Goal: Task Accomplishment & Management: Manage account settings

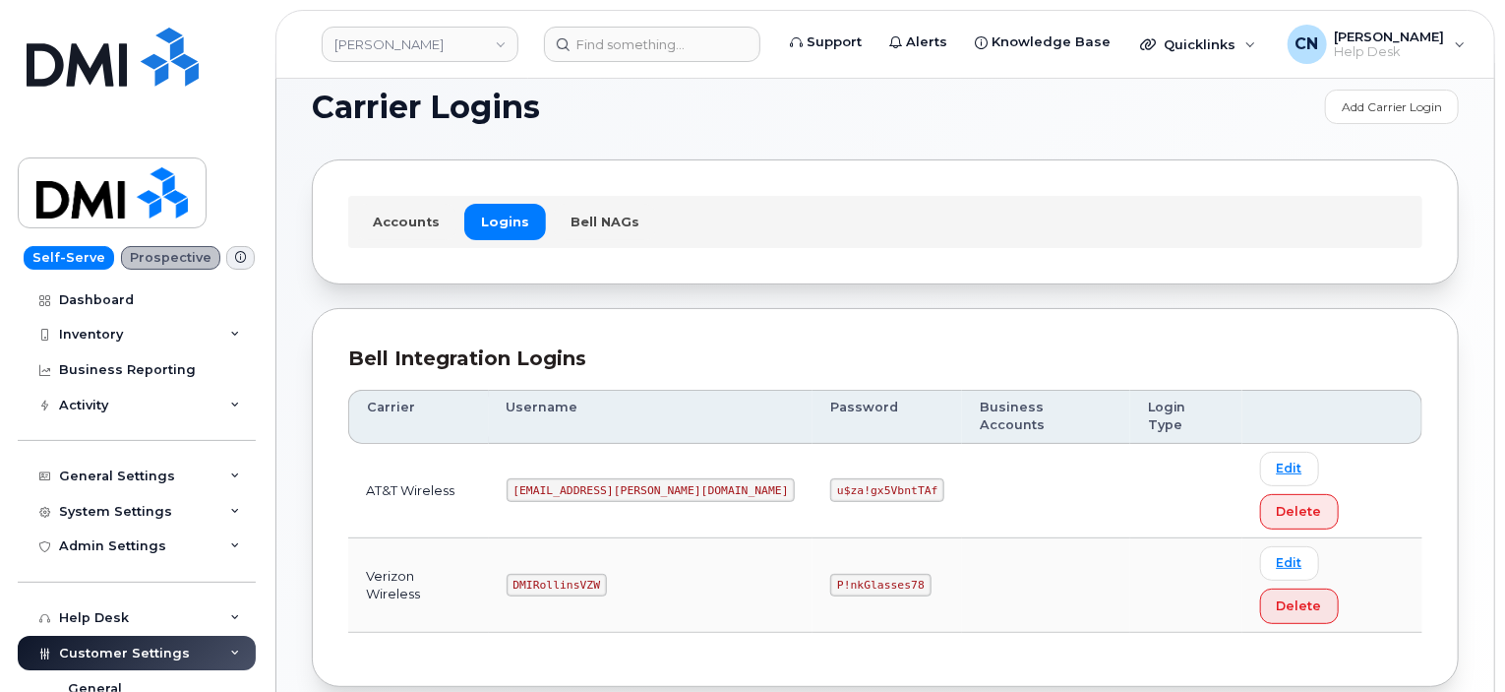
scroll to position [28, 0]
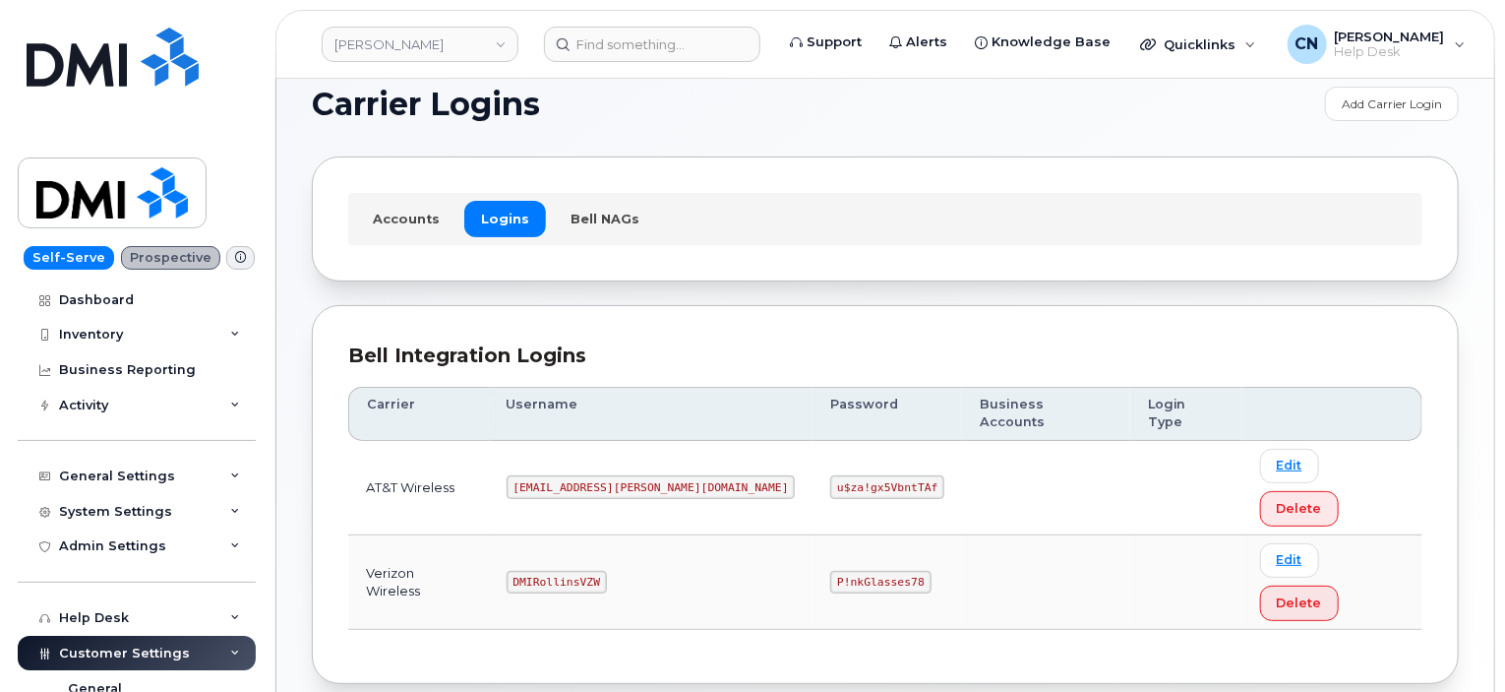
click at [830, 571] on code "P!nkGlasses78" at bounding box center [880, 583] width 100 height 24
drag, startPoint x: 744, startPoint y: 499, endPoint x: 1236, endPoint y: 439, distance: 495.6
click at [830, 571] on code "P!nkGlasses78" at bounding box center [880, 583] width 100 height 24
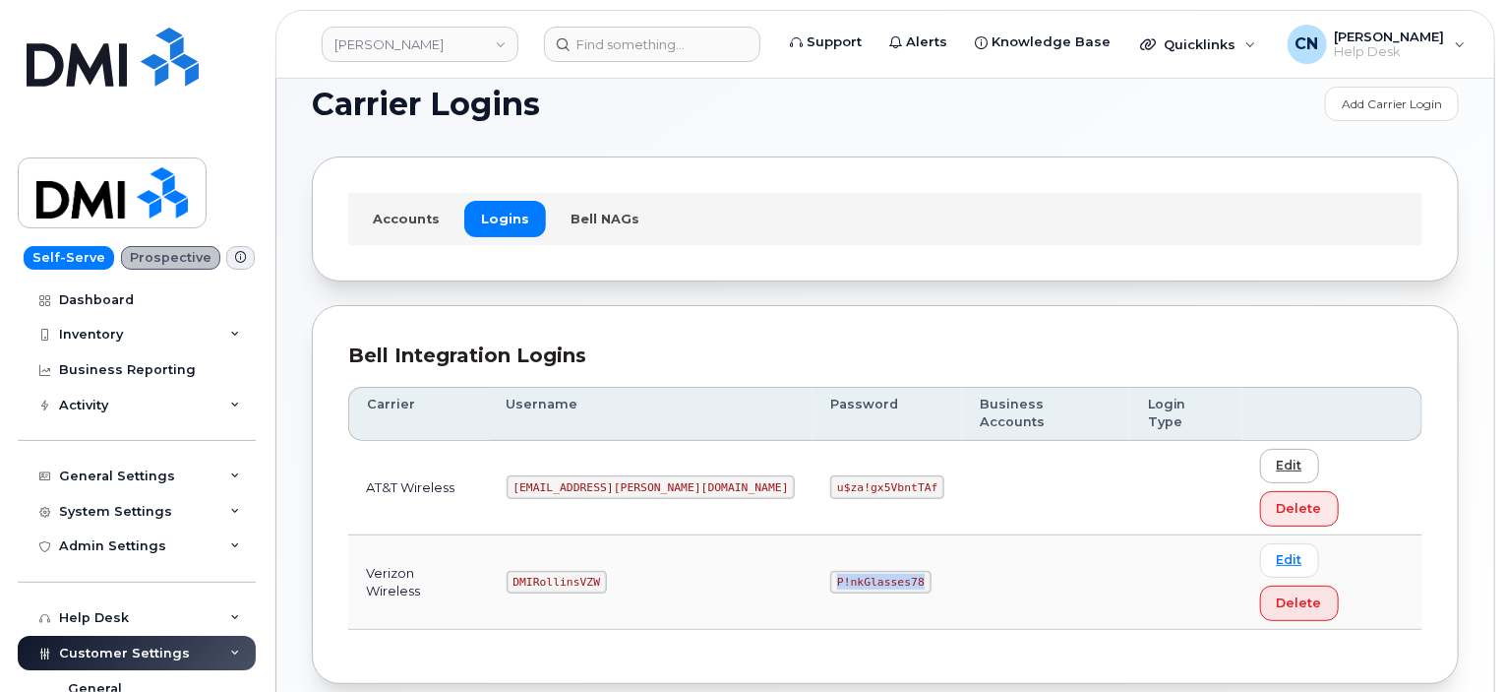
copy code "P!nkGlasses78"
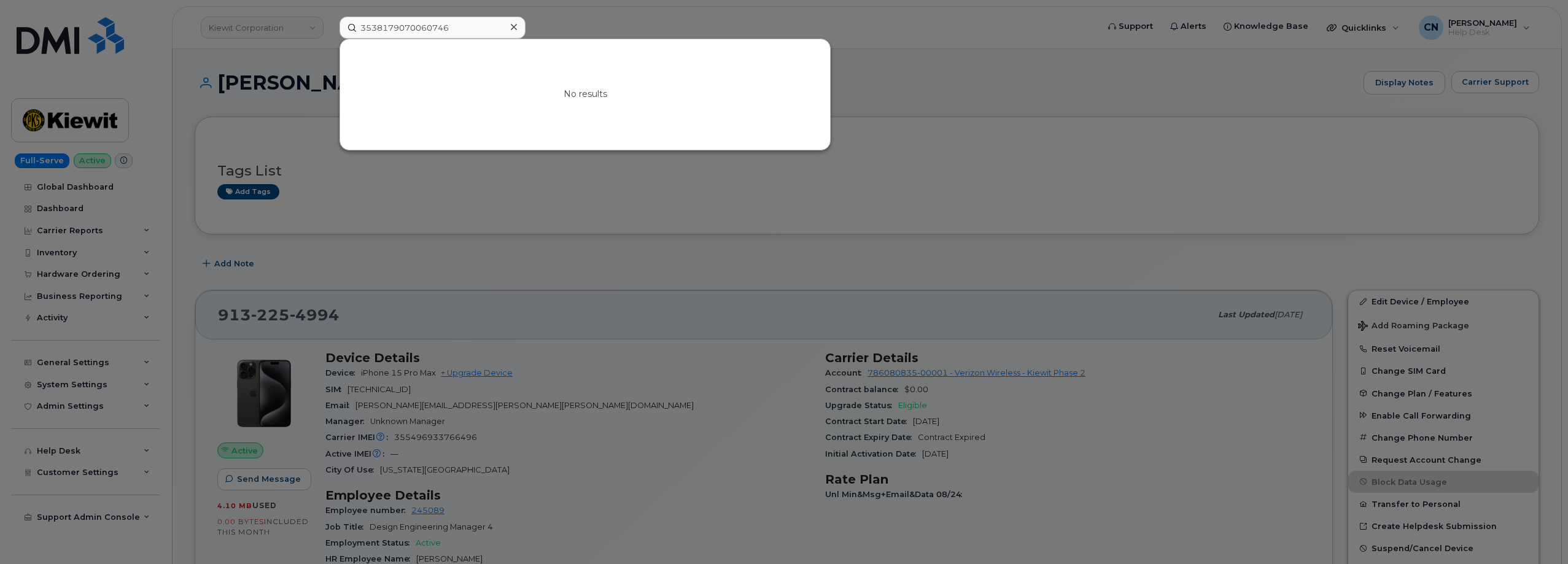
drag, startPoint x: 471, startPoint y: 31, endPoint x: 70, endPoint y: 56, distance: 401.8
click at [329, 39] on div "3538179070060746 No results" at bounding box center [714, 27] width 770 height 22
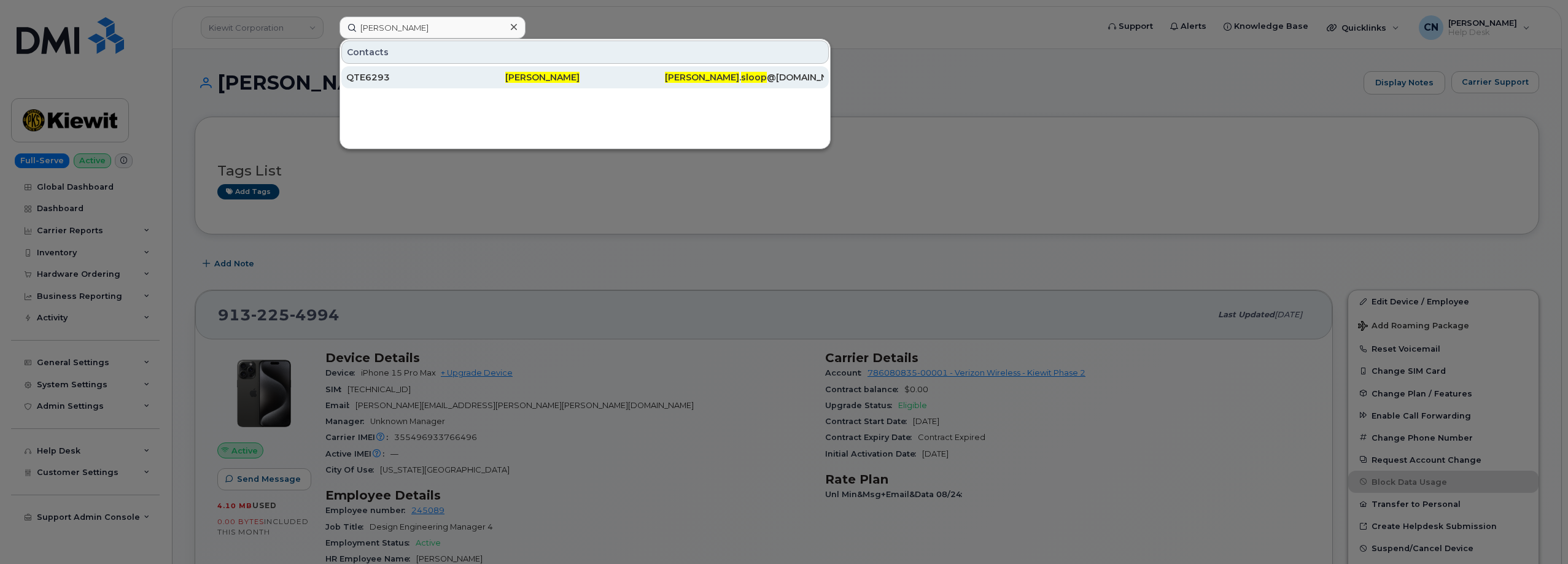
type input "Robert Sloop"
click at [402, 72] on div "QTE6293" at bounding box center [426, 77] width 159 height 12
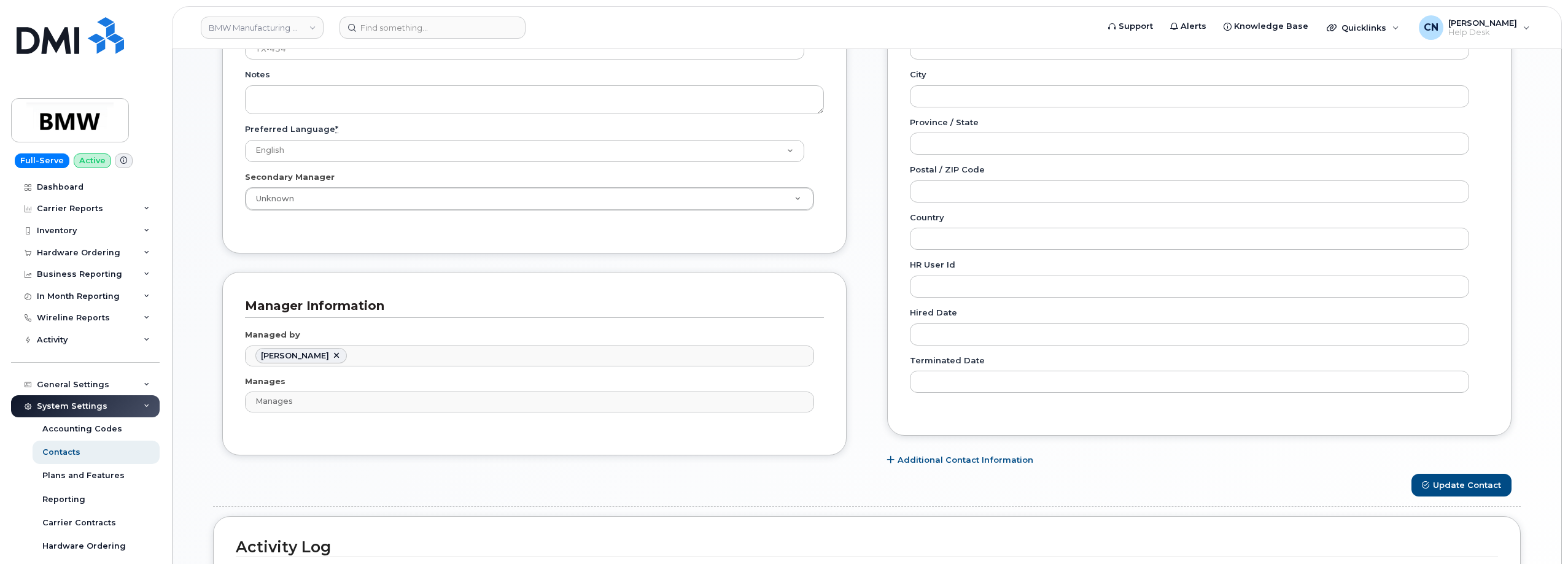
scroll to position [246, 0]
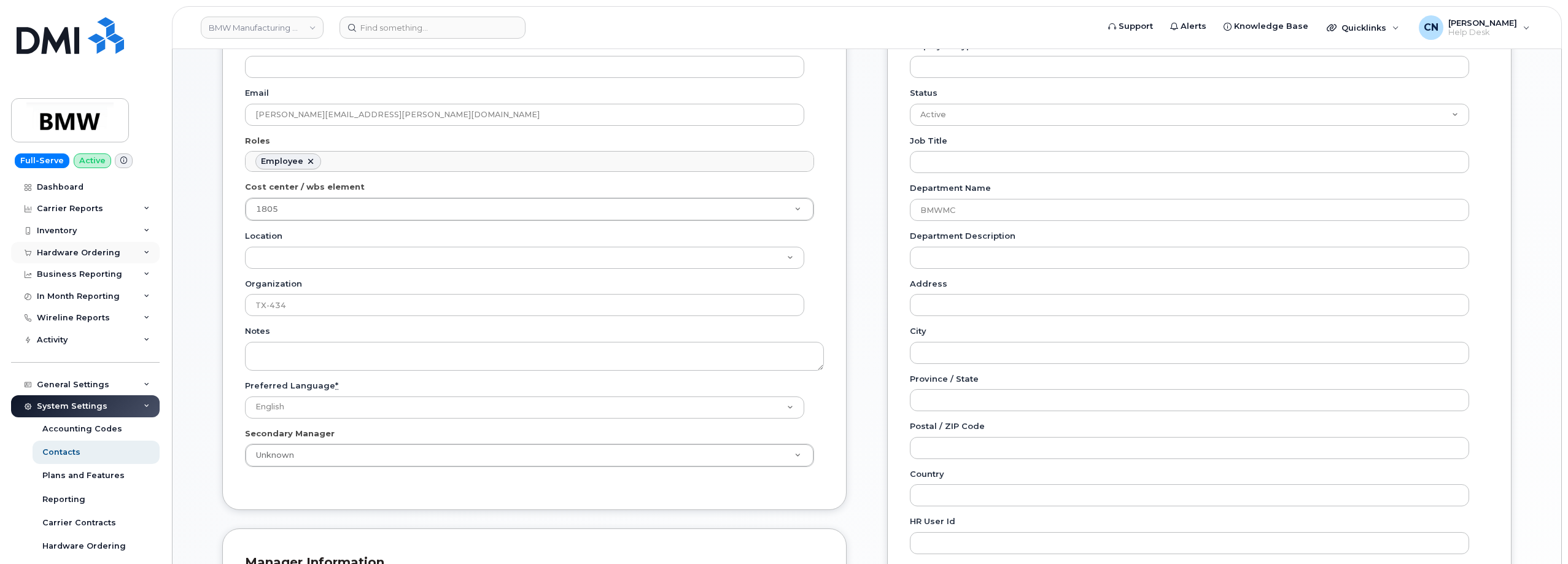
click at [42, 258] on div "Hardware Ordering" at bounding box center [85, 253] width 149 height 22
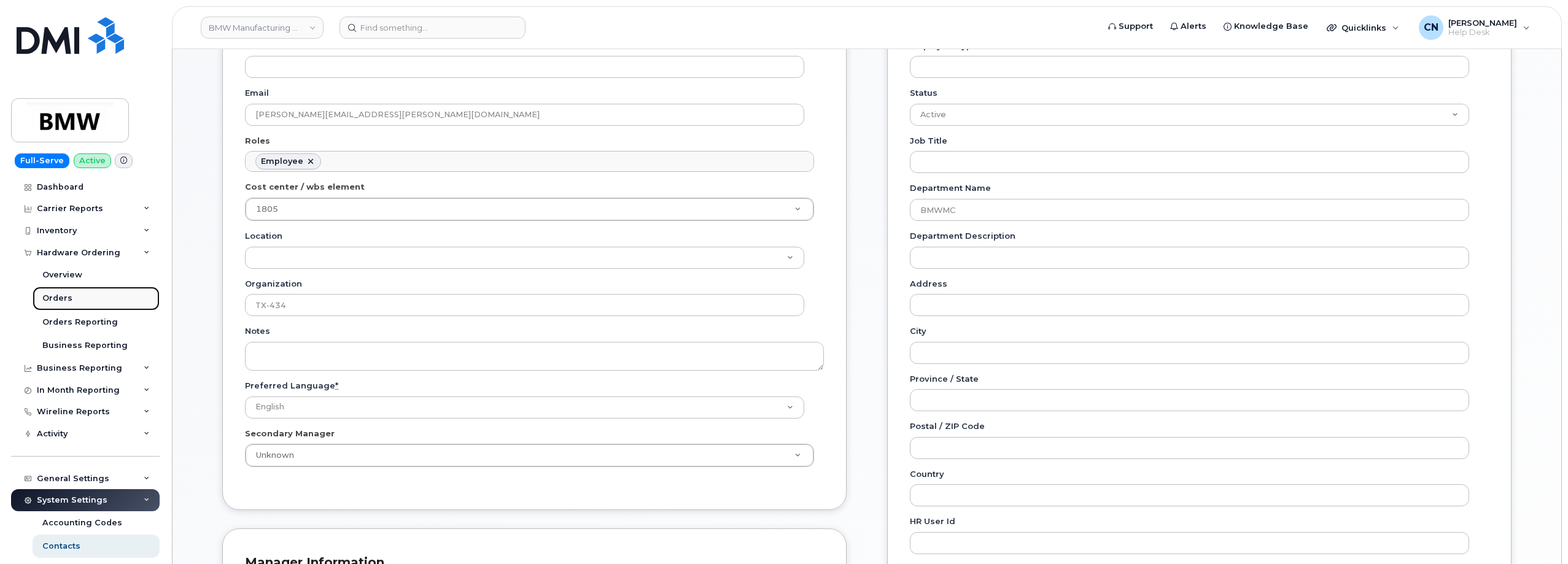
click at [41, 296] on link "Orders" at bounding box center [96, 298] width 127 height 23
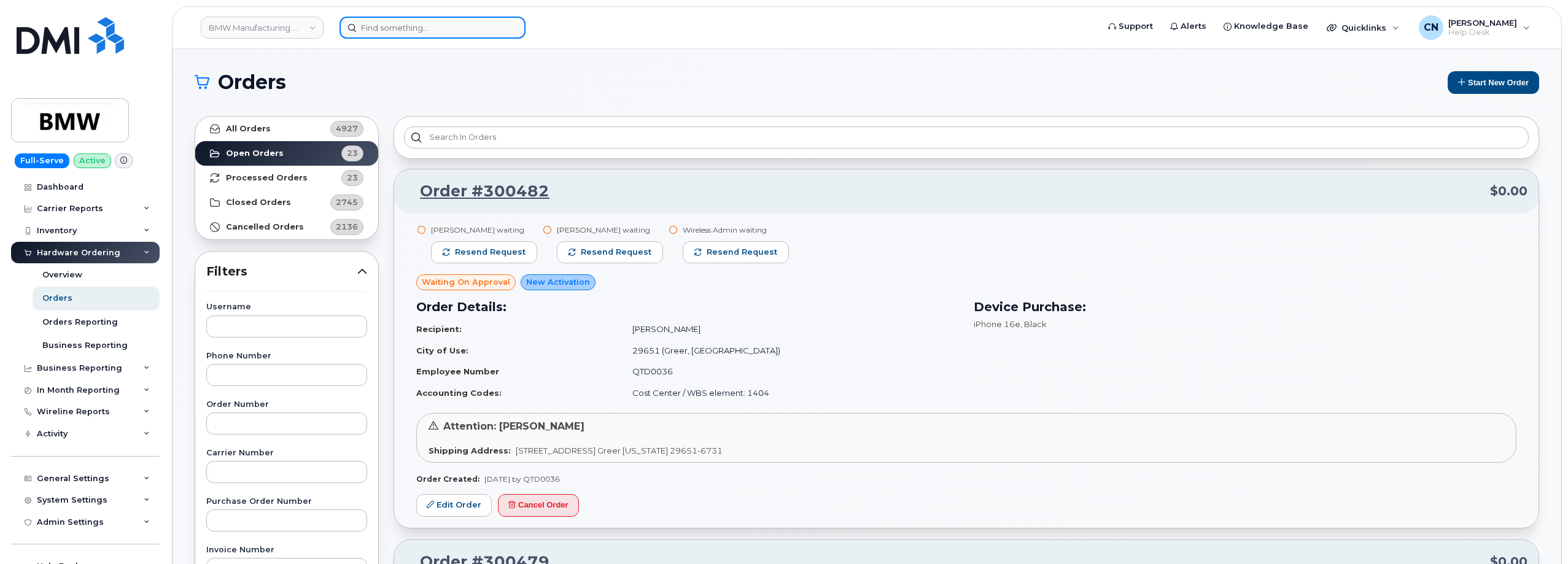
click at [429, 22] on input at bounding box center [432, 27] width 186 height 22
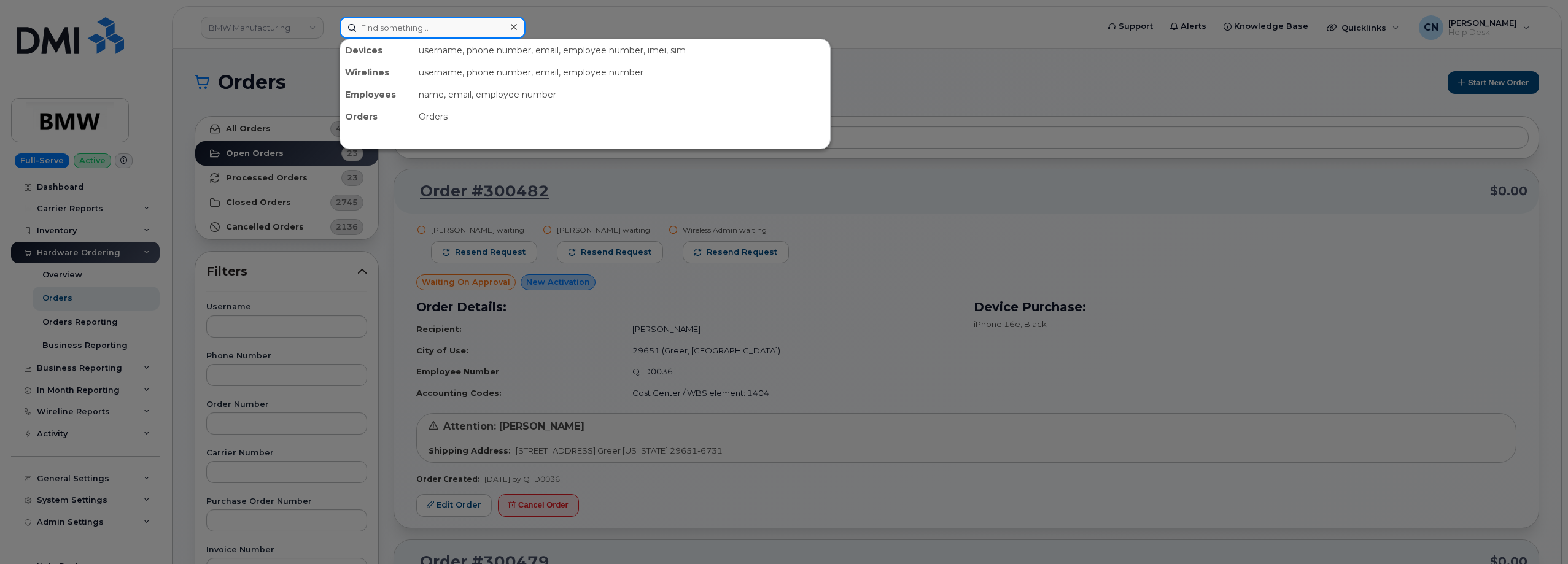
paste input "[PHONE_NUMBER]"
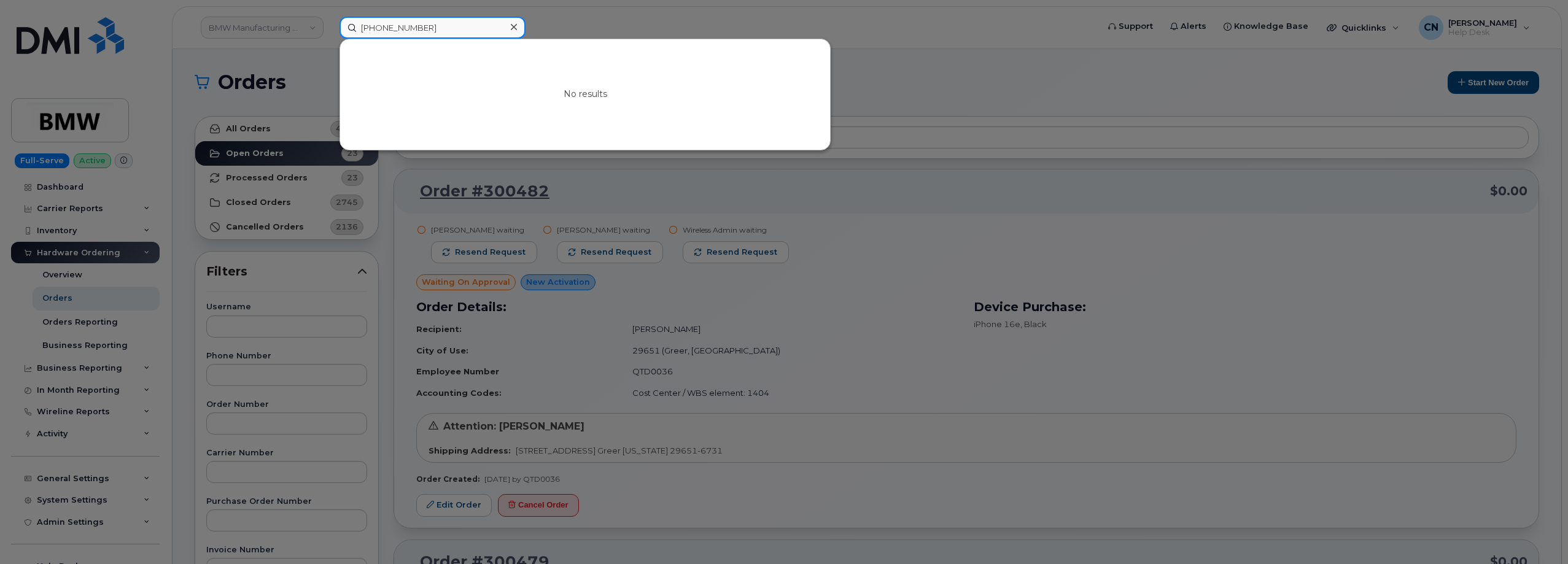
drag, startPoint x: 405, startPoint y: 27, endPoint x: 419, endPoint y: 27, distance: 14.0
click at [406, 27] on input "[PHONE_NUMBER]" at bounding box center [432, 27] width 186 height 22
type input "8647054701"
click at [400, 265] on div at bounding box center [784, 282] width 1568 height 564
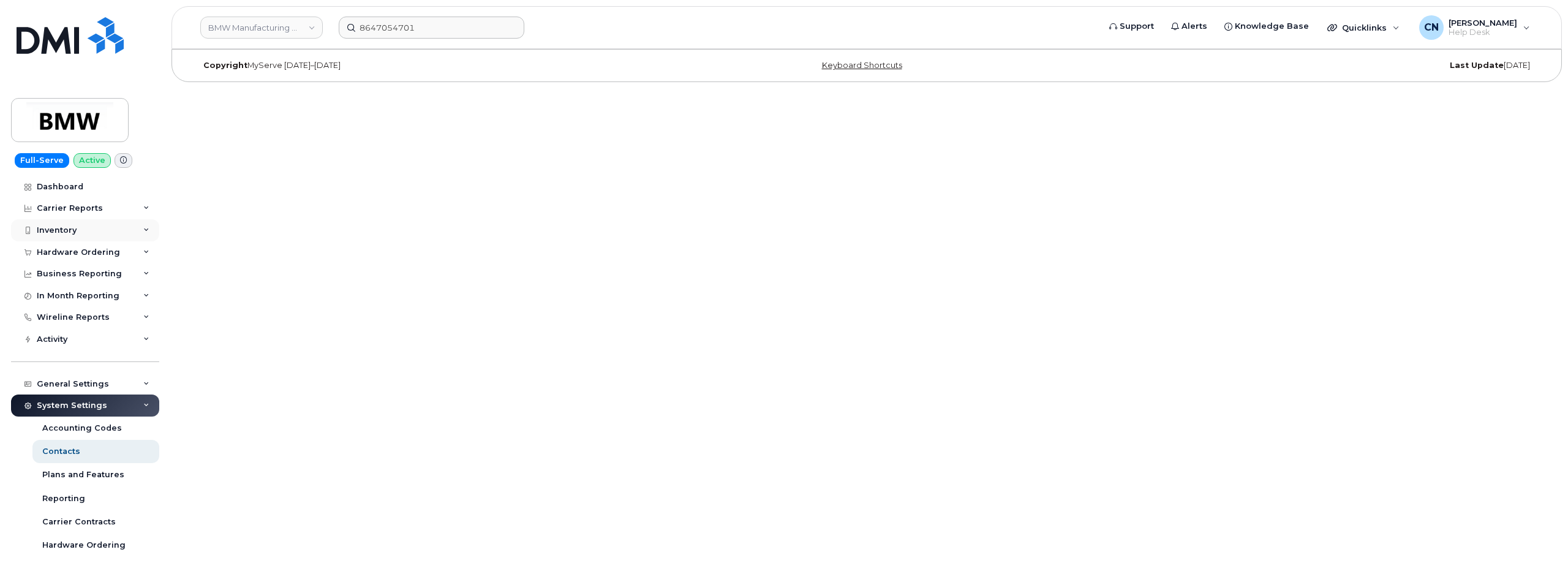
click at [76, 232] on div "Inventory" at bounding box center [85, 230] width 148 height 22
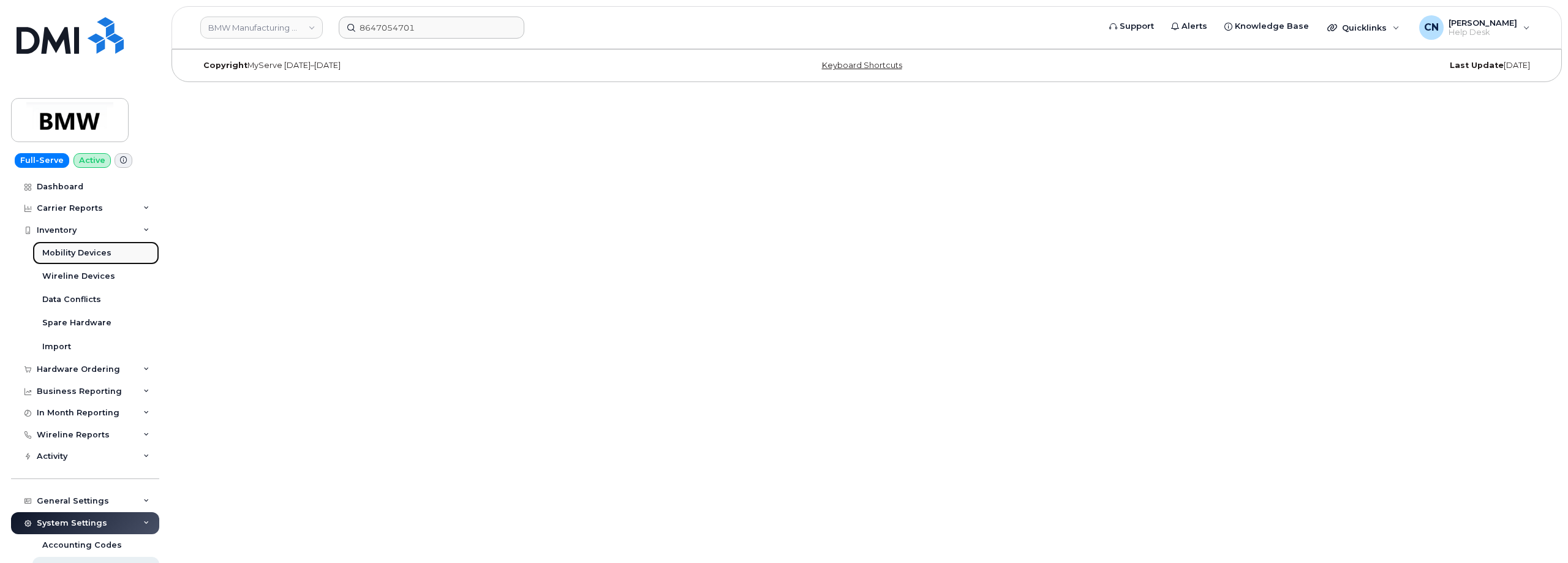
click at [68, 247] on link "Mobility Devices" at bounding box center [96, 253] width 127 height 23
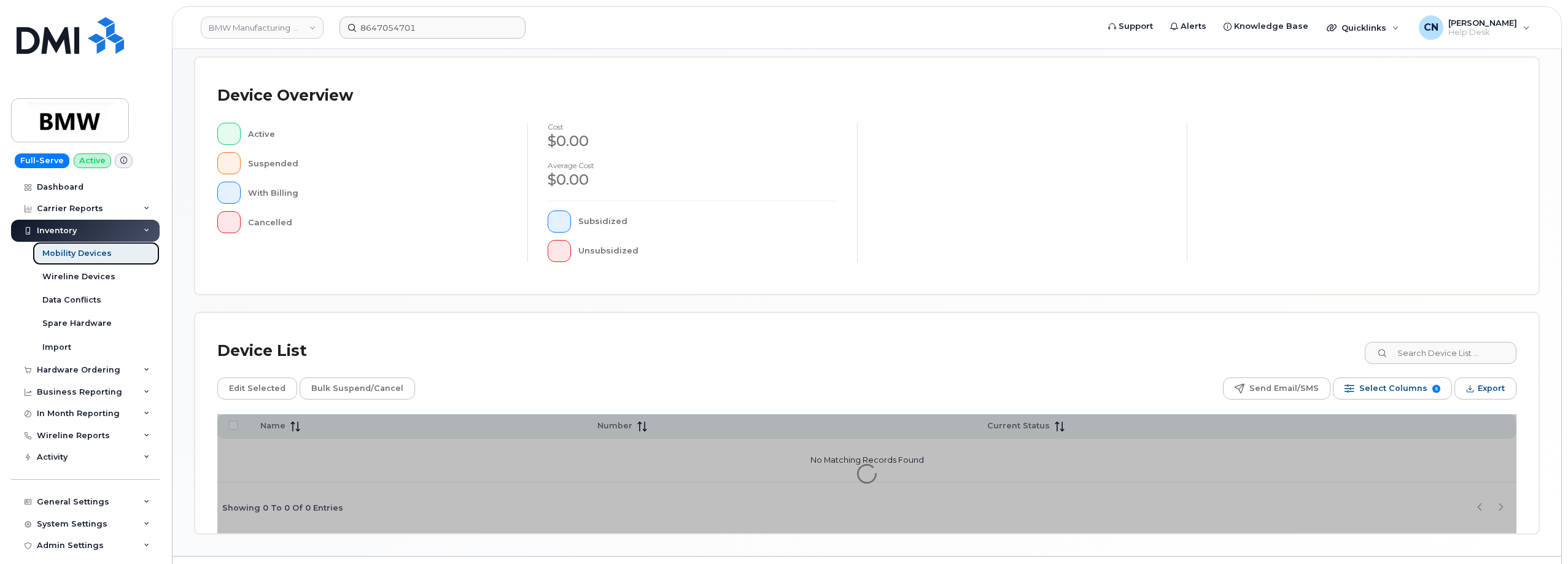
scroll to position [280, 0]
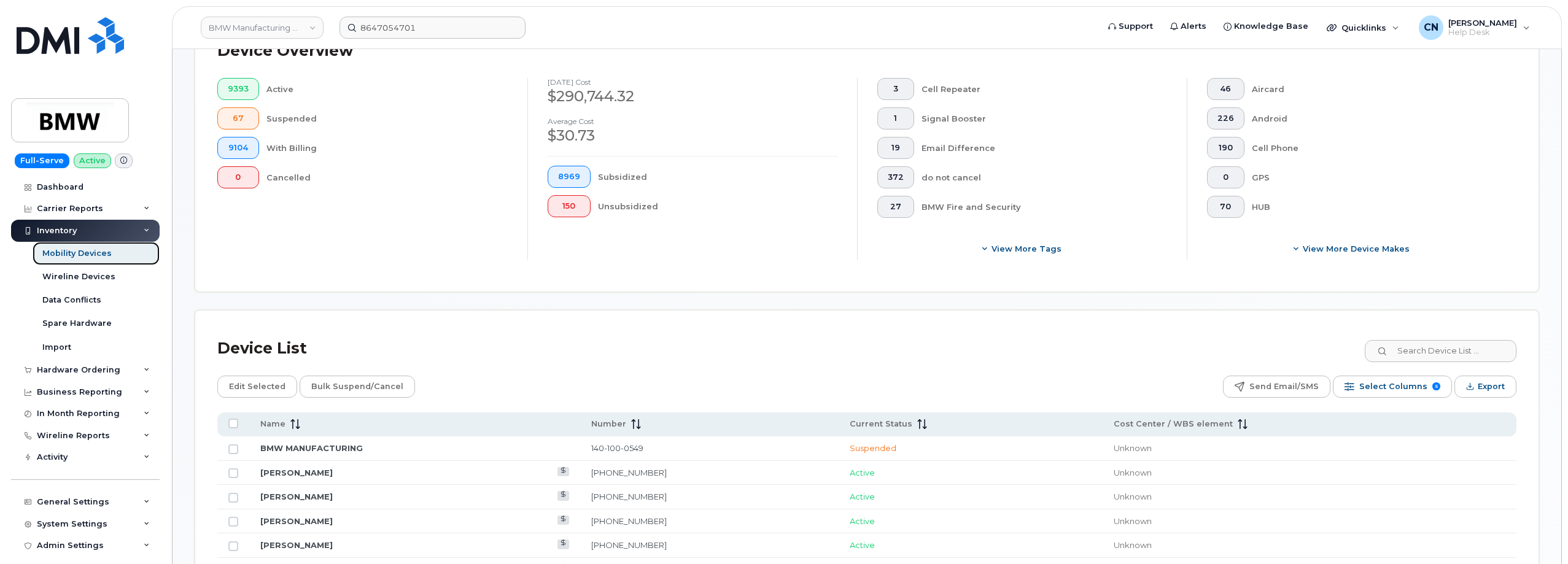
scroll to position [402, 0]
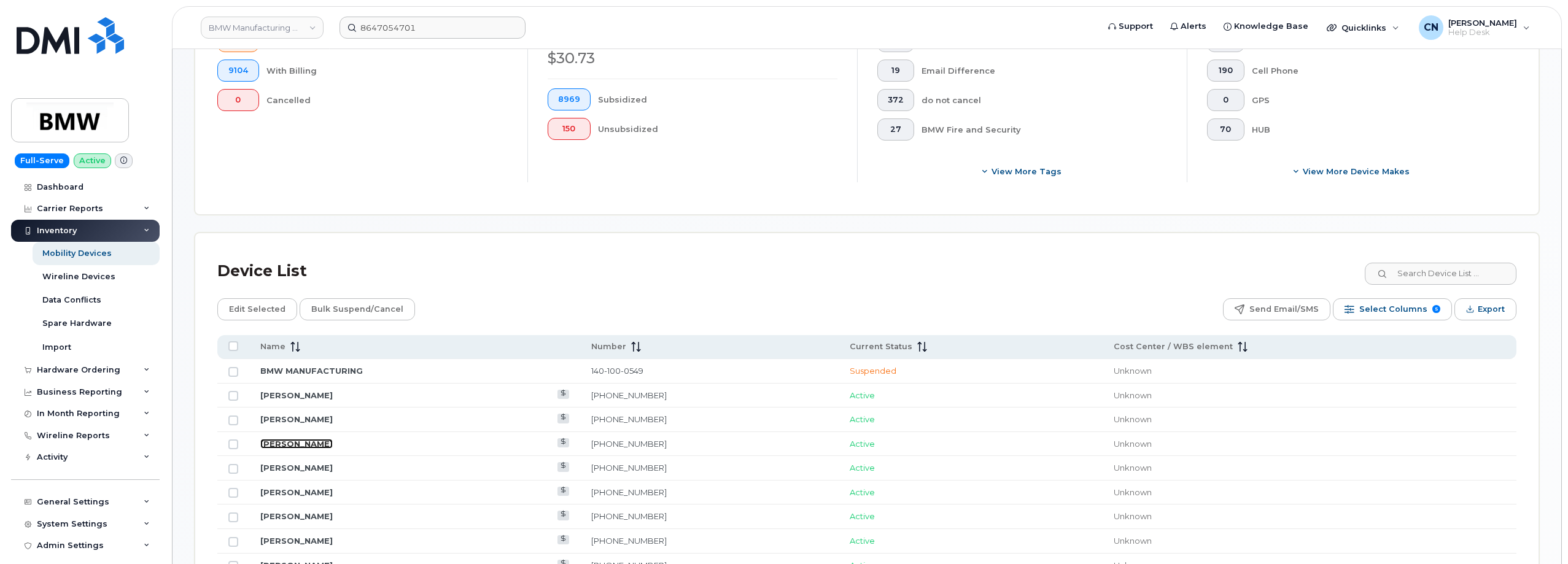
click at [286, 442] on link "[PERSON_NAME]" at bounding box center [296, 444] width 72 height 10
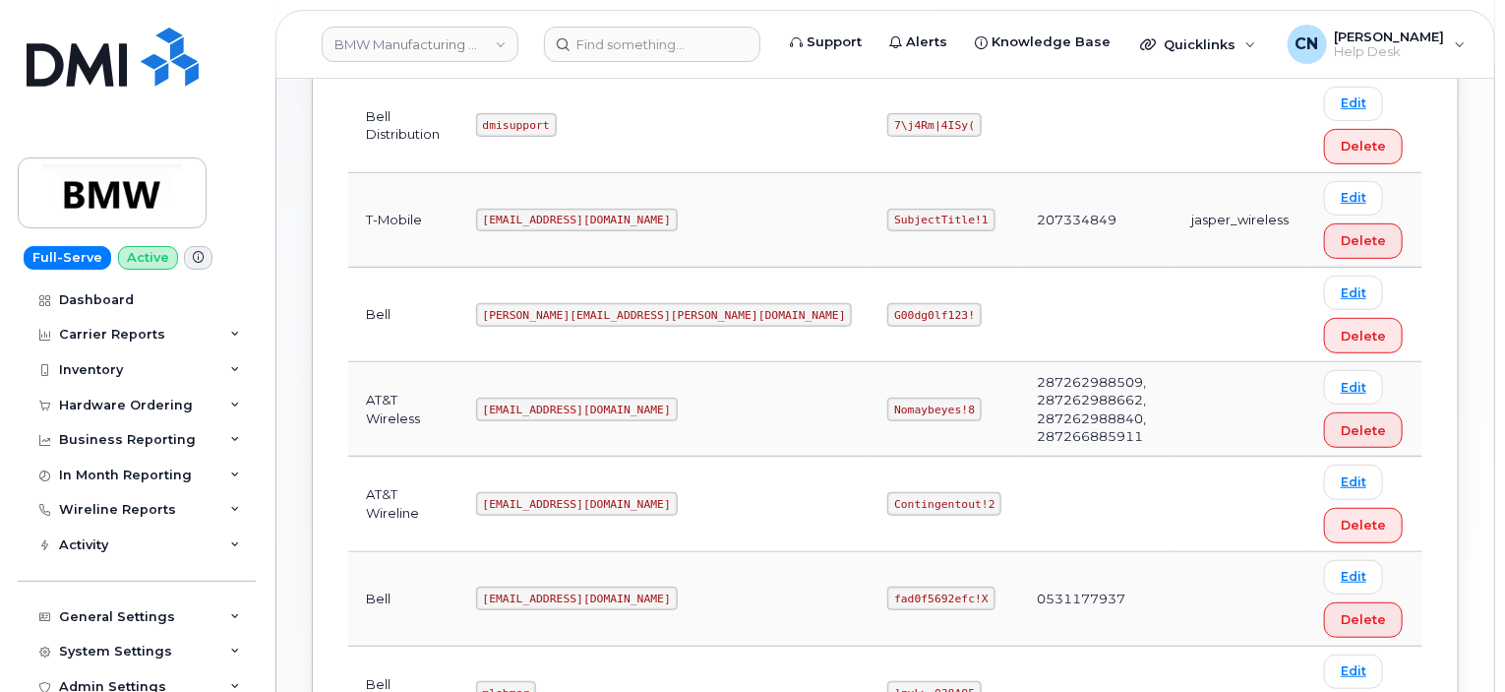
scroll to position [394, 0]
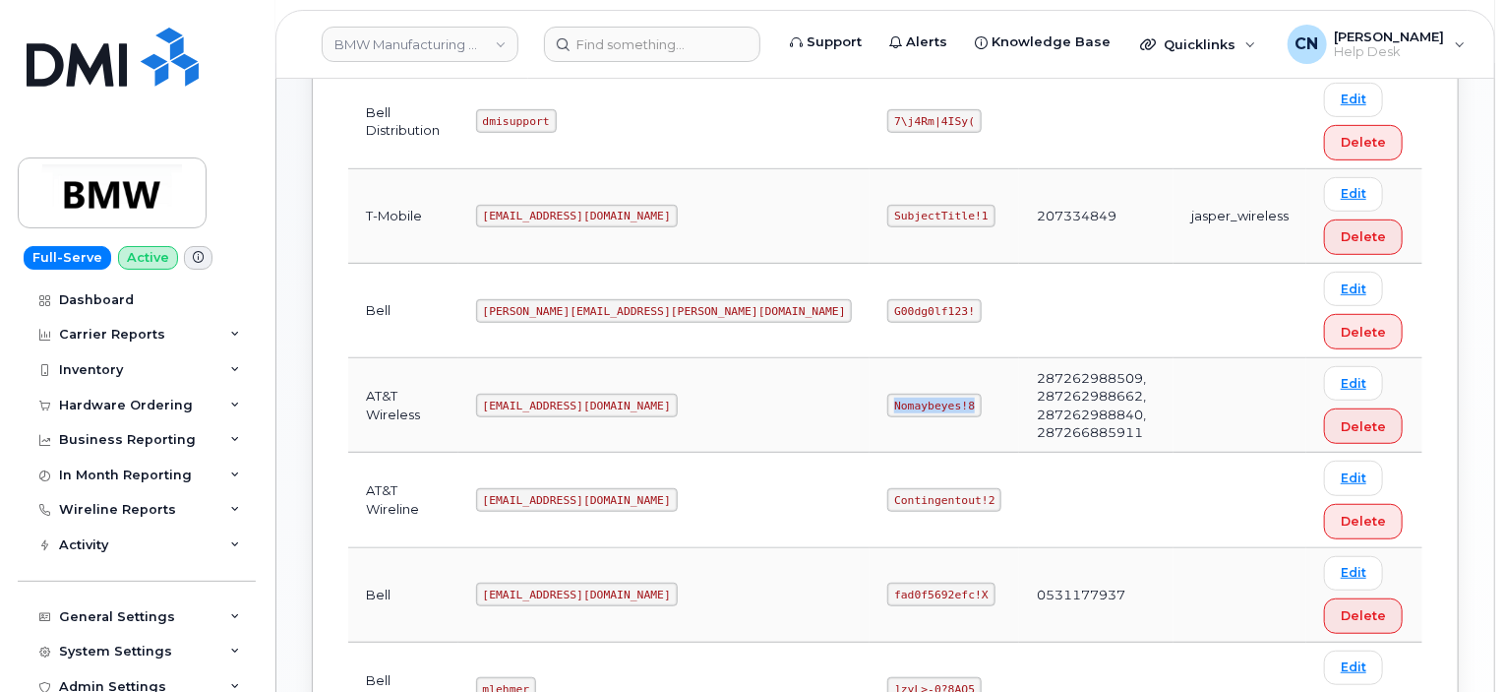
drag, startPoint x: 677, startPoint y: 385, endPoint x: 769, endPoint y: 386, distance: 92.5
click at [870, 386] on td "Nomaybeyes!8" at bounding box center [945, 405] width 150 height 94
copy code "Nomaybeyes!8"
click at [870, 453] on td "Contingentout!2" at bounding box center [945, 500] width 150 height 94
drag, startPoint x: 675, startPoint y: 385, endPoint x: 750, endPoint y: 393, distance: 75.2
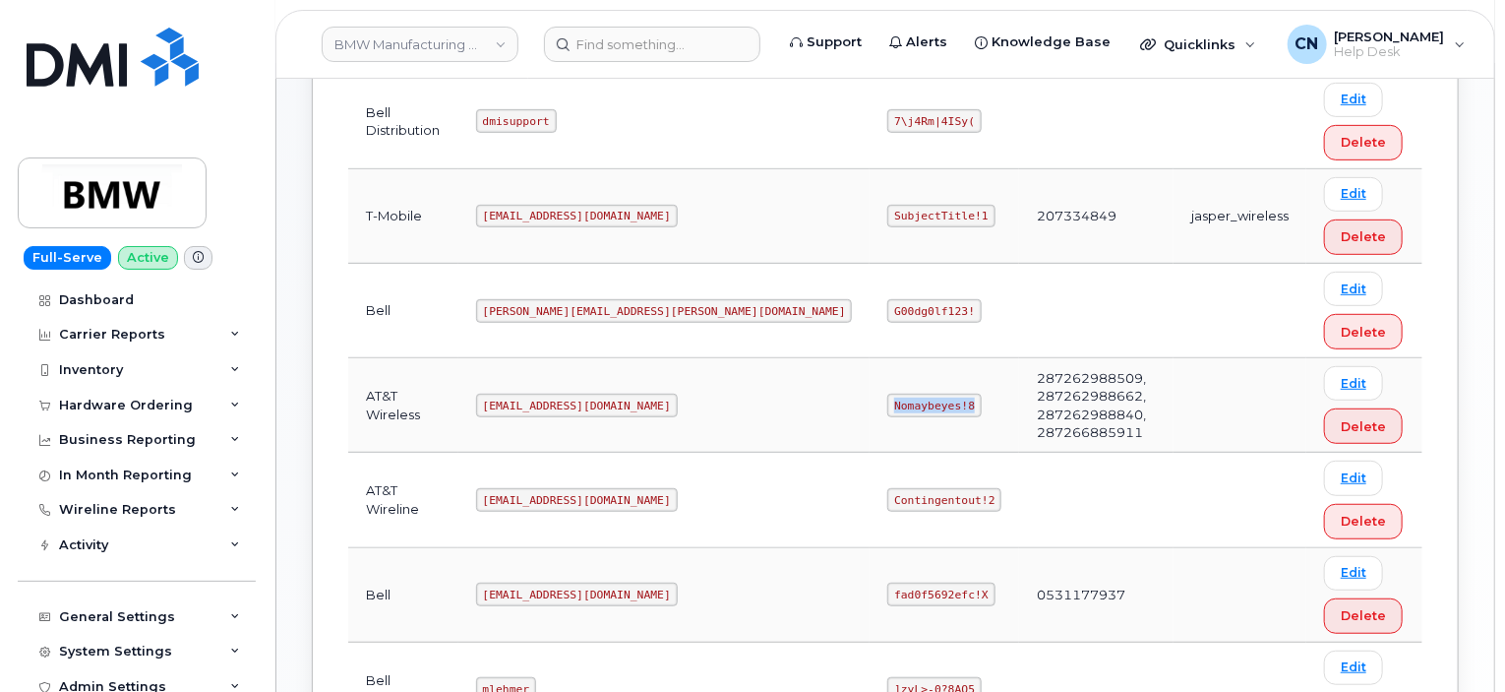
click at [888, 394] on code "Nomaybeyes!8" at bounding box center [934, 406] width 93 height 24
copy code "Nomaybeyes!8"
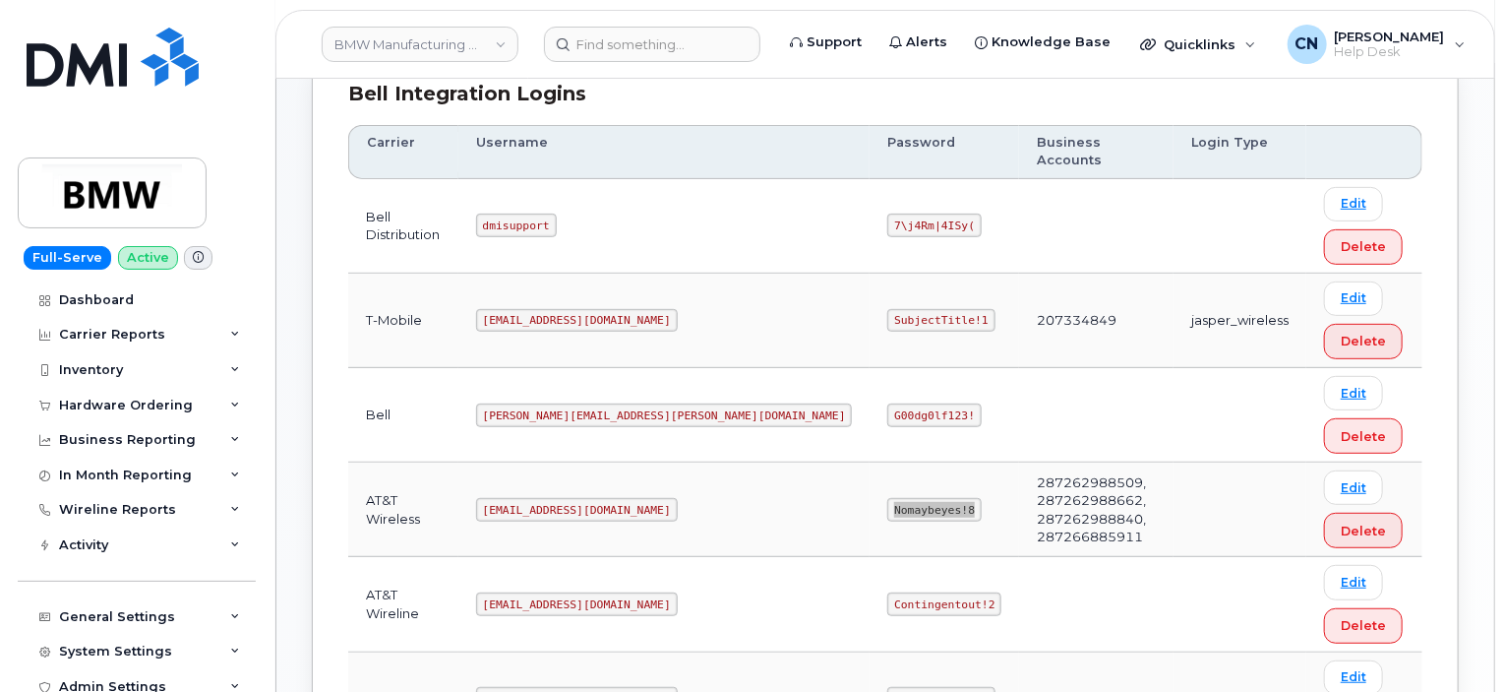
scroll to position [197, 0]
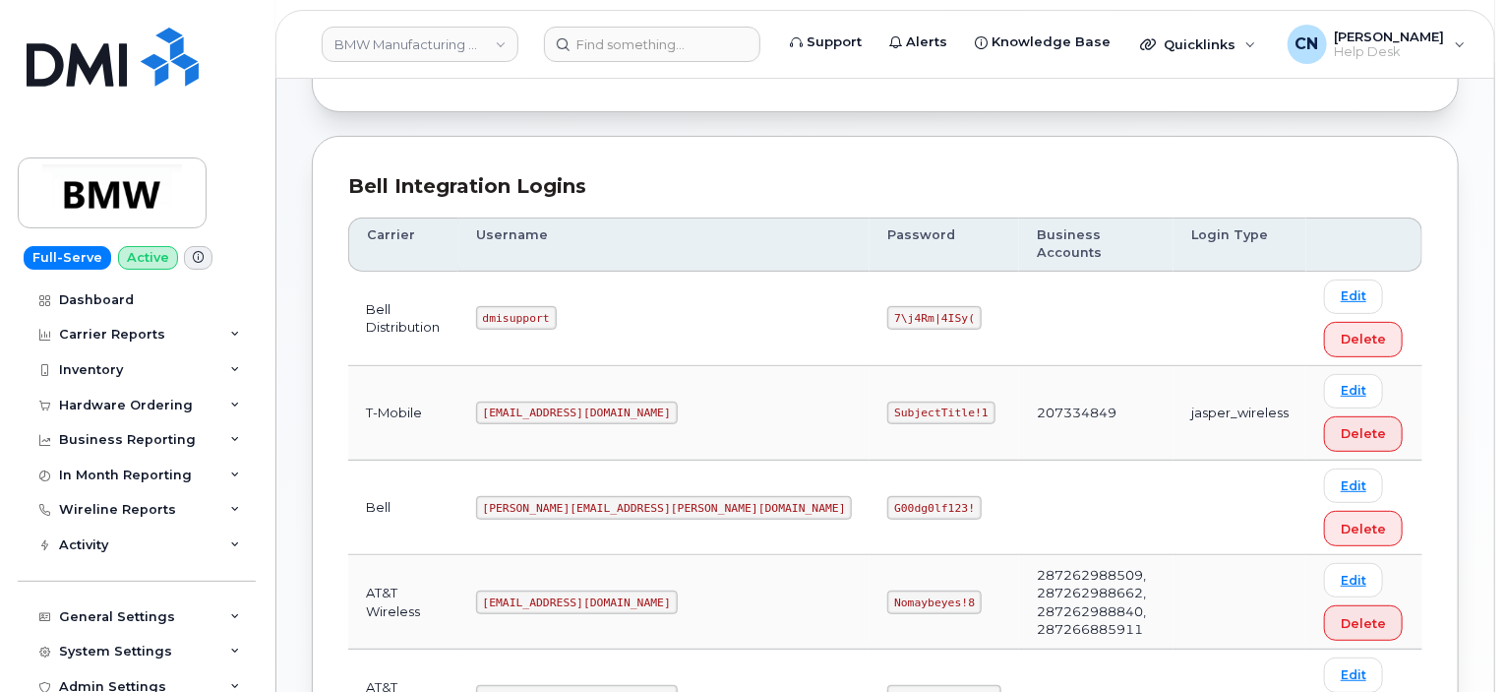
click at [888, 401] on code "SubjectTitle!1" at bounding box center [941, 413] width 107 height 24
drag, startPoint x: 677, startPoint y: 393, endPoint x: 795, endPoint y: 398, distance: 118.2
click at [795, 398] on tr "T-Mobile [EMAIL_ADDRESS][DOMAIN_NAME] SubjectTitle!1 207334849 jasper_wireless …" at bounding box center [885, 413] width 1074 height 94
copy code "SubjectTitle!1"
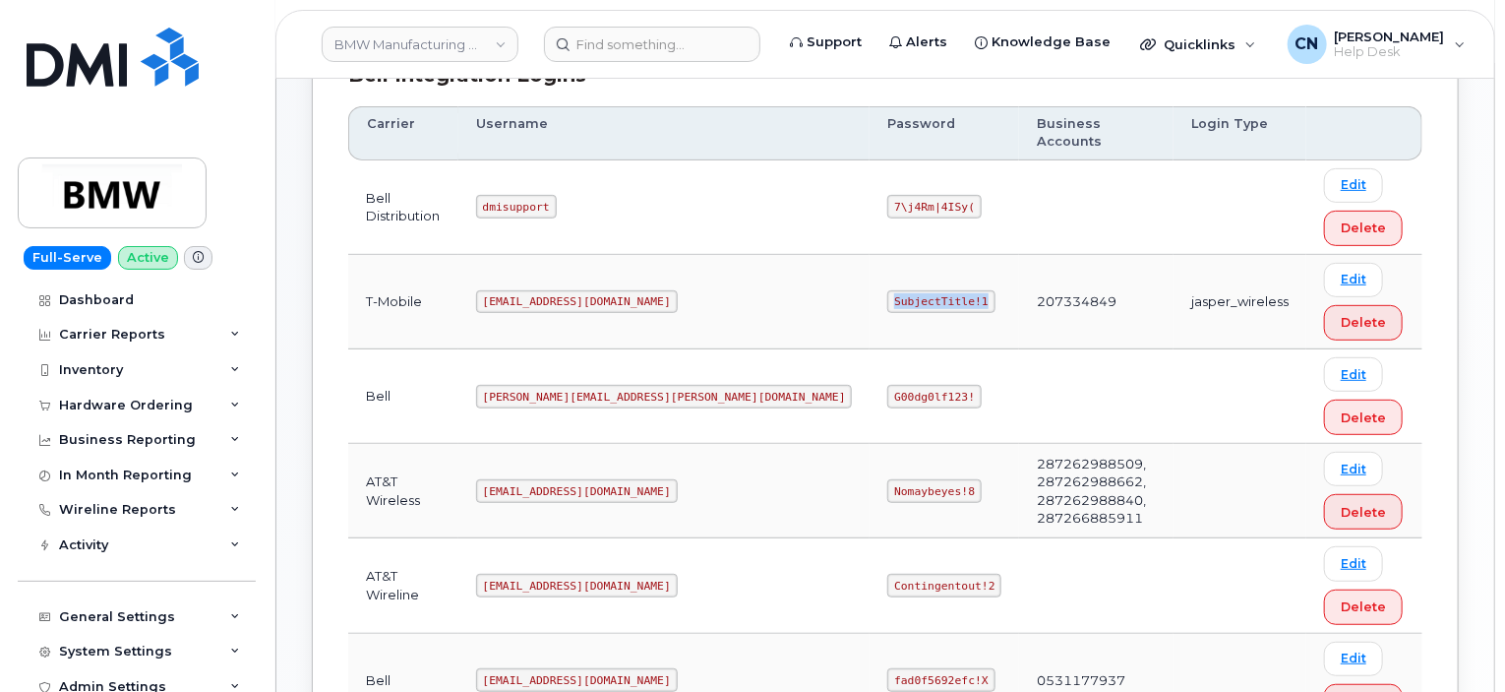
scroll to position [677, 0]
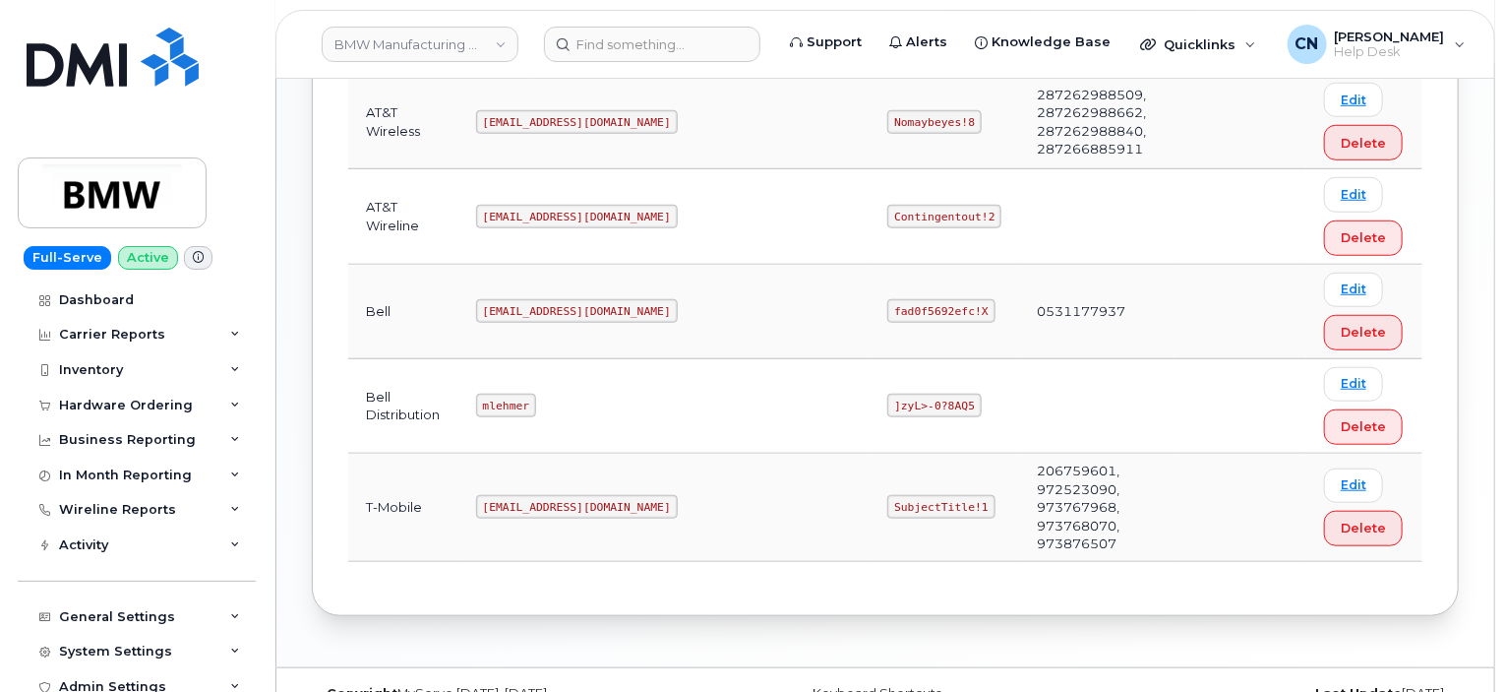
click at [870, 518] on td "SubjectTitle!1" at bounding box center [945, 508] width 150 height 108
click at [888, 495] on code "SubjectTitle!1" at bounding box center [941, 507] width 107 height 24
drag, startPoint x: 677, startPoint y: 476, endPoint x: 765, endPoint y: 480, distance: 87.7
click at [888, 495] on code "SubjectTitle!1" at bounding box center [941, 507] width 107 height 24
copy code "SubjectTitle!1"
